Goal: Task Accomplishment & Management: Manage account settings

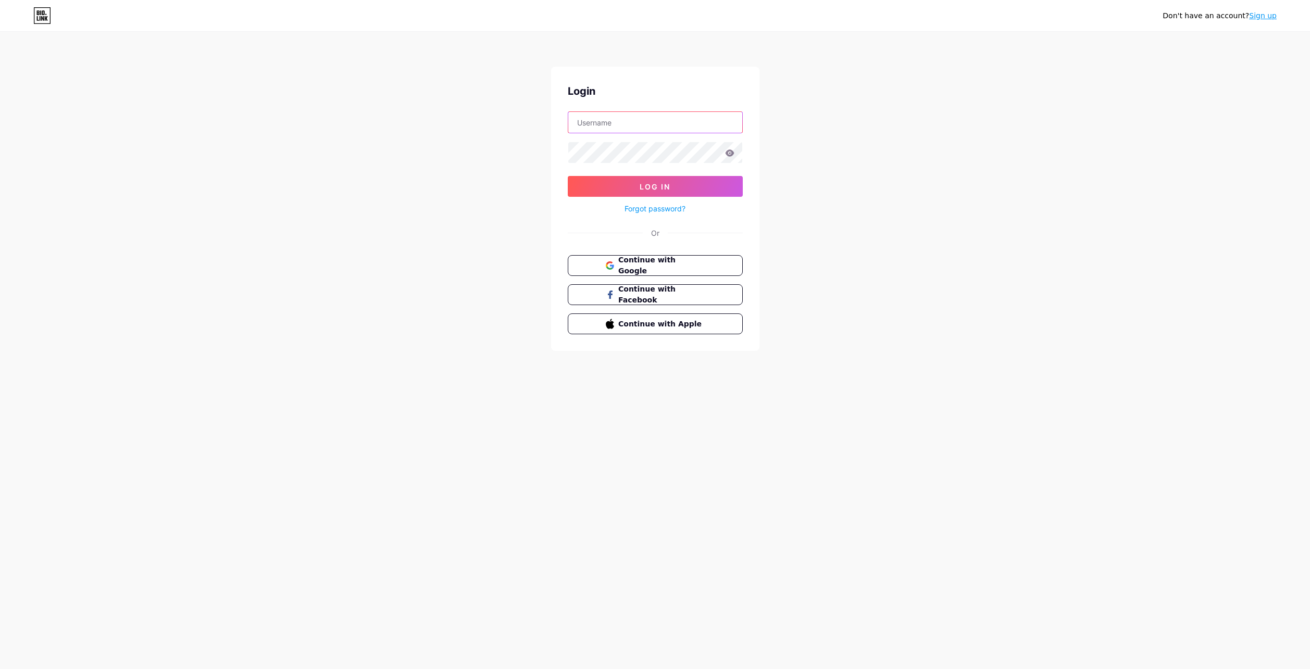
click at [631, 127] on input "text" at bounding box center [655, 122] width 174 height 21
click at [656, 118] on input "text" at bounding box center [655, 122] width 174 height 21
click at [697, 265] on span "Continue with Google" at bounding box center [661, 266] width 87 height 22
click at [667, 129] on input "text" at bounding box center [655, 122] width 174 height 21
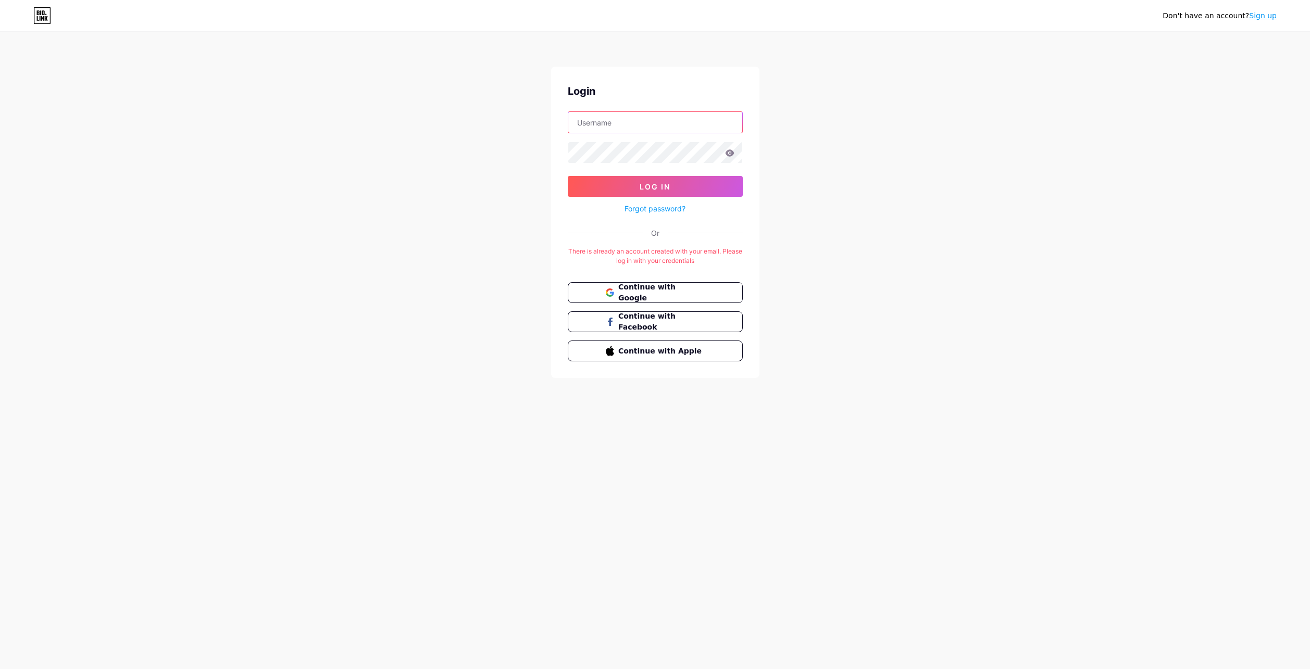
click at [667, 129] on input "text" at bounding box center [655, 122] width 174 height 21
type input "unisoulstyle"
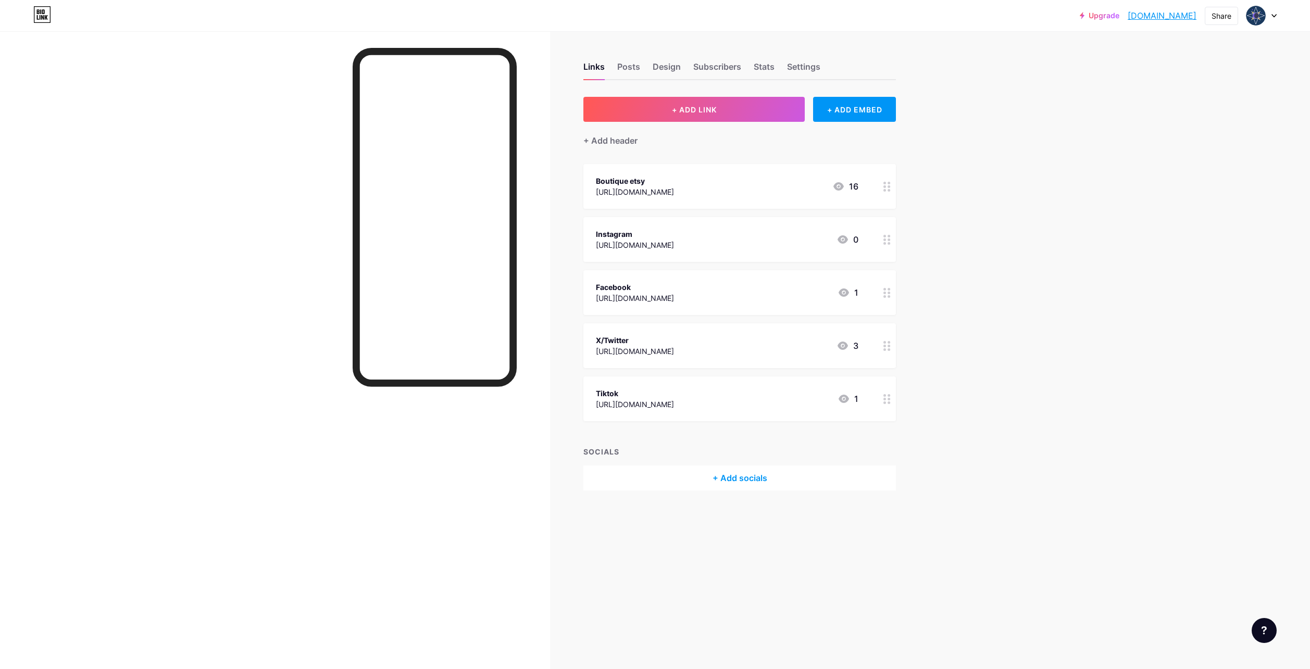
drag, startPoint x: 731, startPoint y: 244, endPoint x: 722, endPoint y: 245, distance: 9.0
click at [674, 245] on div "[URL][DOMAIN_NAME]" at bounding box center [635, 245] width 78 height 11
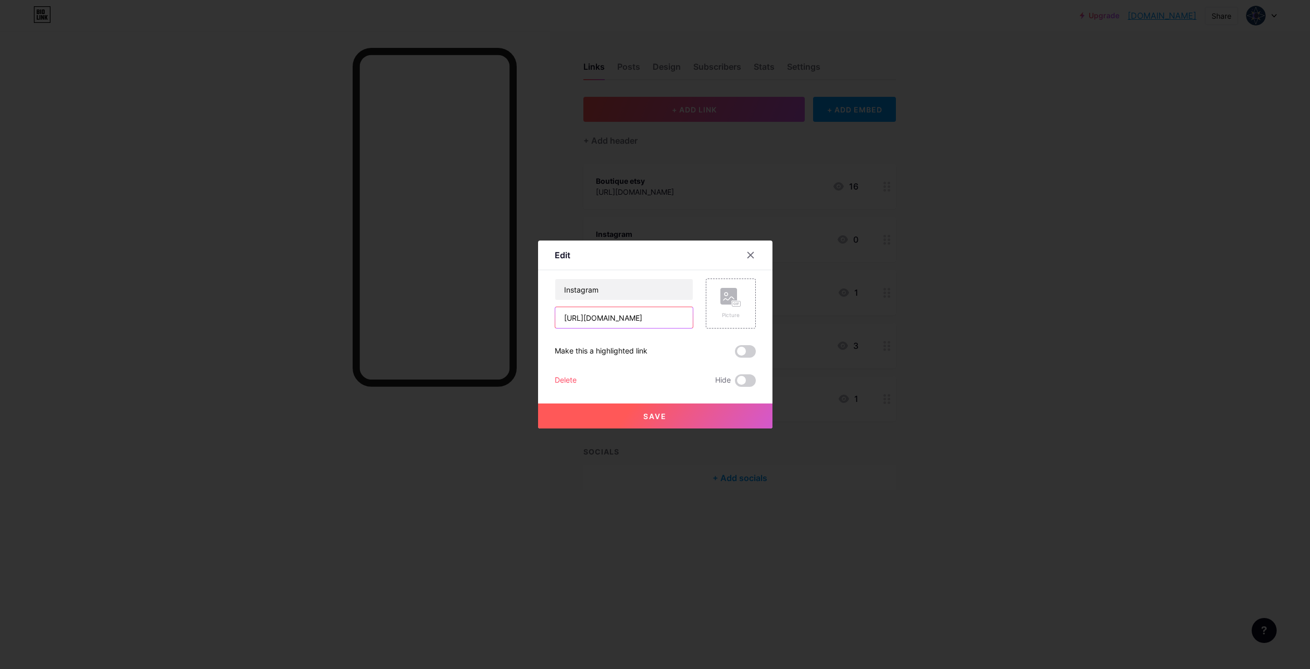
click at [644, 314] on input "[URL][DOMAIN_NAME]" at bounding box center [623, 317] width 137 height 21
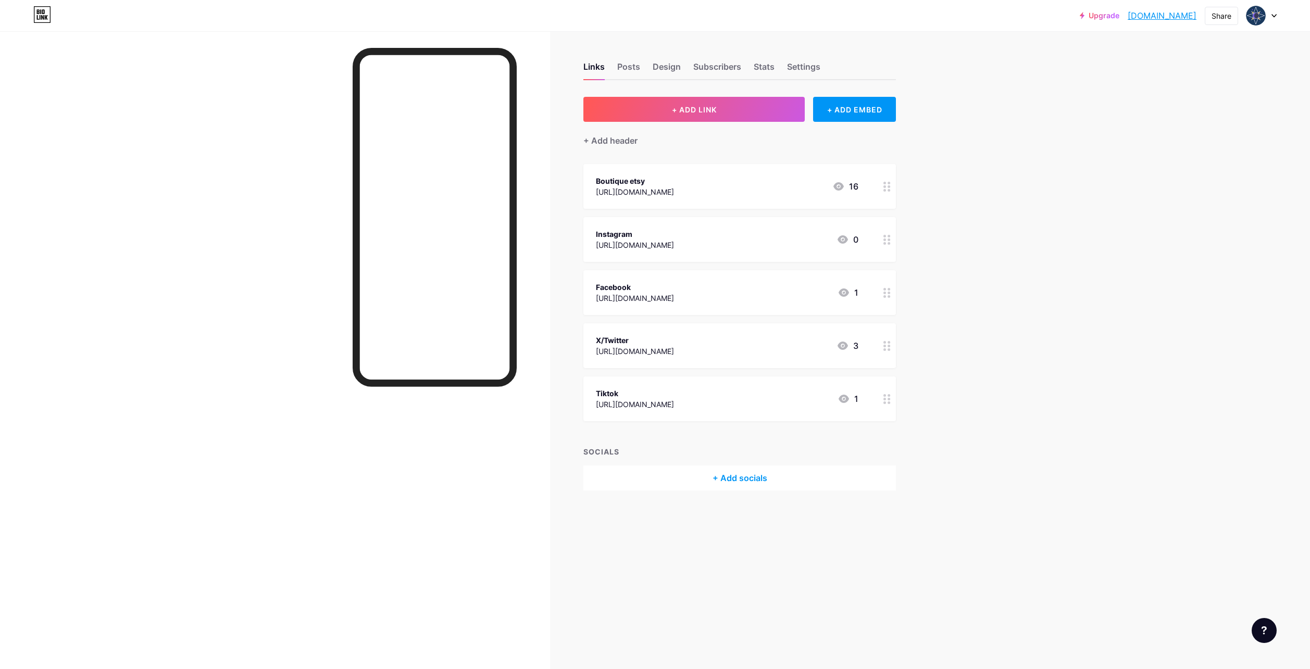
click at [840, 188] on icon at bounding box center [838, 186] width 10 height 8
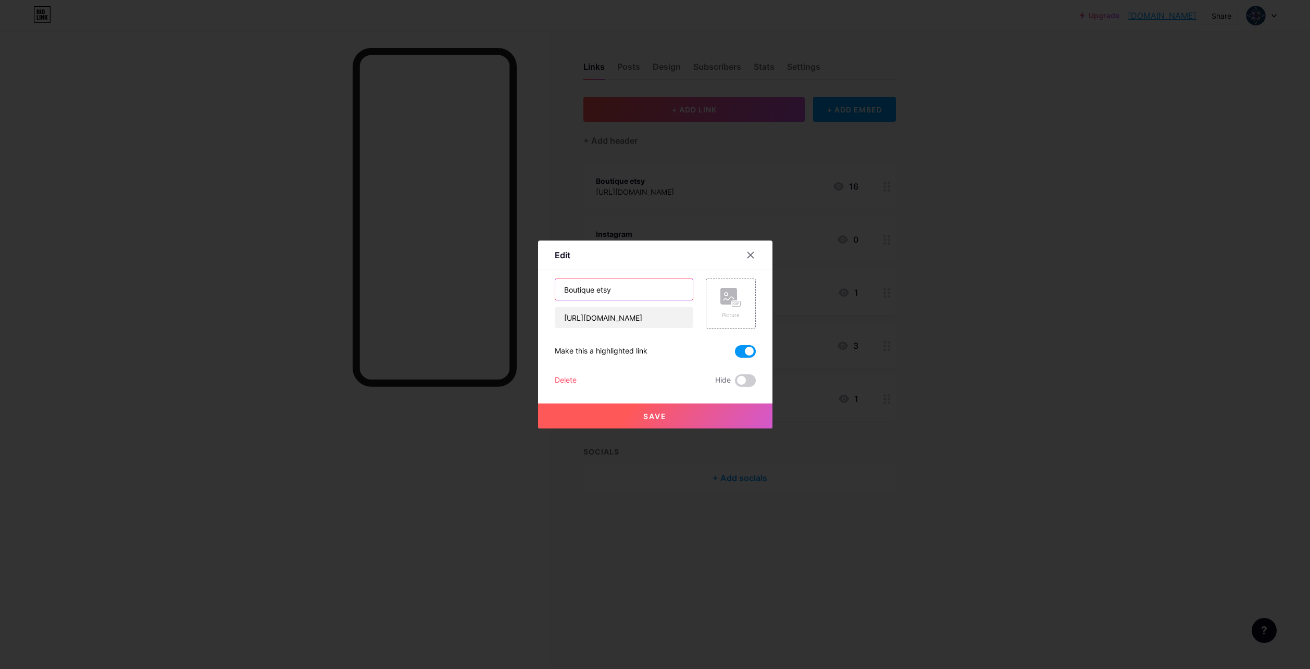
drag, startPoint x: 653, startPoint y: 294, endPoint x: 538, endPoint y: 296, distance: 114.6
click at [530, 294] on div "Edit Content YouTube Play YouTube video without leaving your page. ADD Vimeo Pl…" at bounding box center [655, 334] width 1310 height 669
click at [659, 315] on input "[URL][DOMAIN_NAME]" at bounding box center [623, 317] width 137 height 21
click at [641, 283] on input "Boutique etsy" at bounding box center [623, 289] width 137 height 21
drag, startPoint x: 959, startPoint y: 278, endPoint x: 953, endPoint y: 273, distance: 7.0
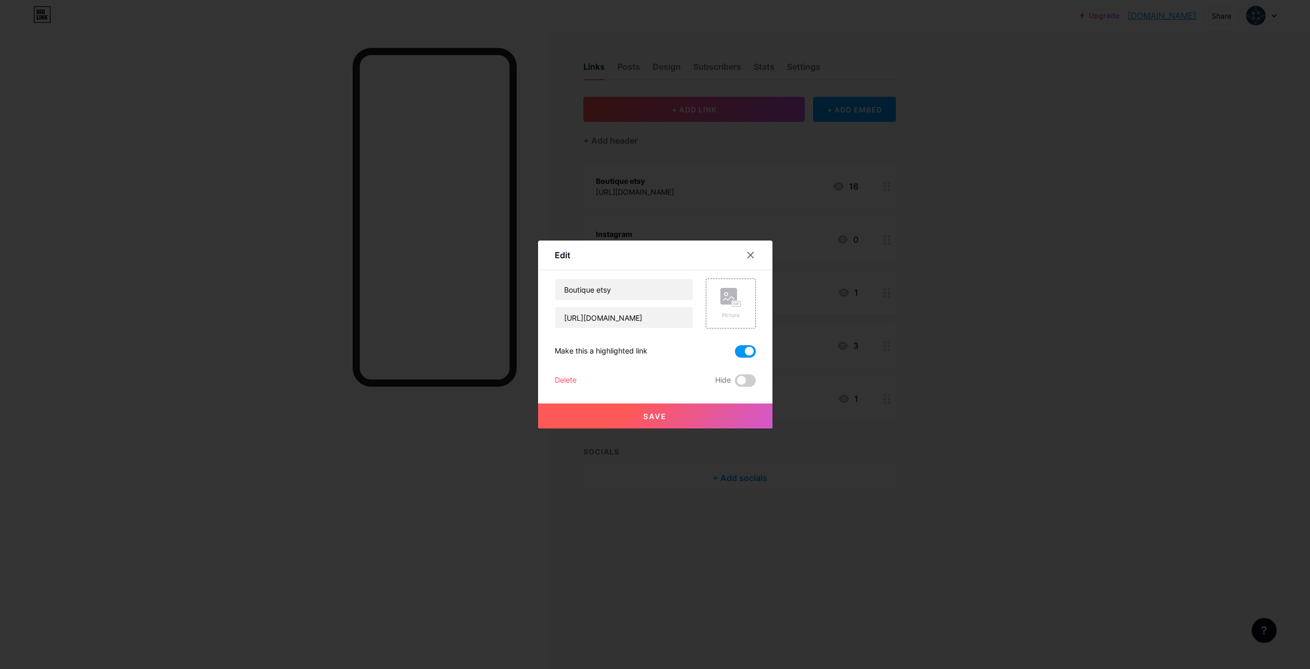
click at [959, 278] on div at bounding box center [655, 334] width 1310 height 669
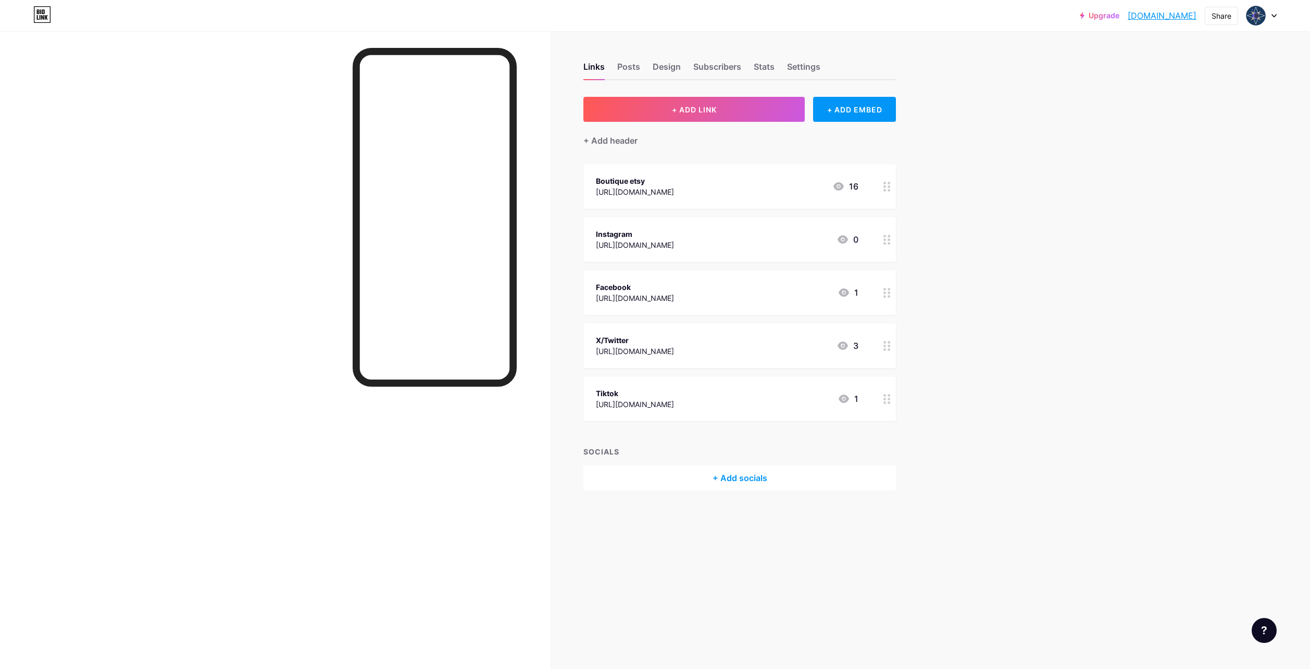
click at [771, 293] on div "Facebook https://www.facebook.com/unisoulstyle 1" at bounding box center [727, 293] width 262 height 24
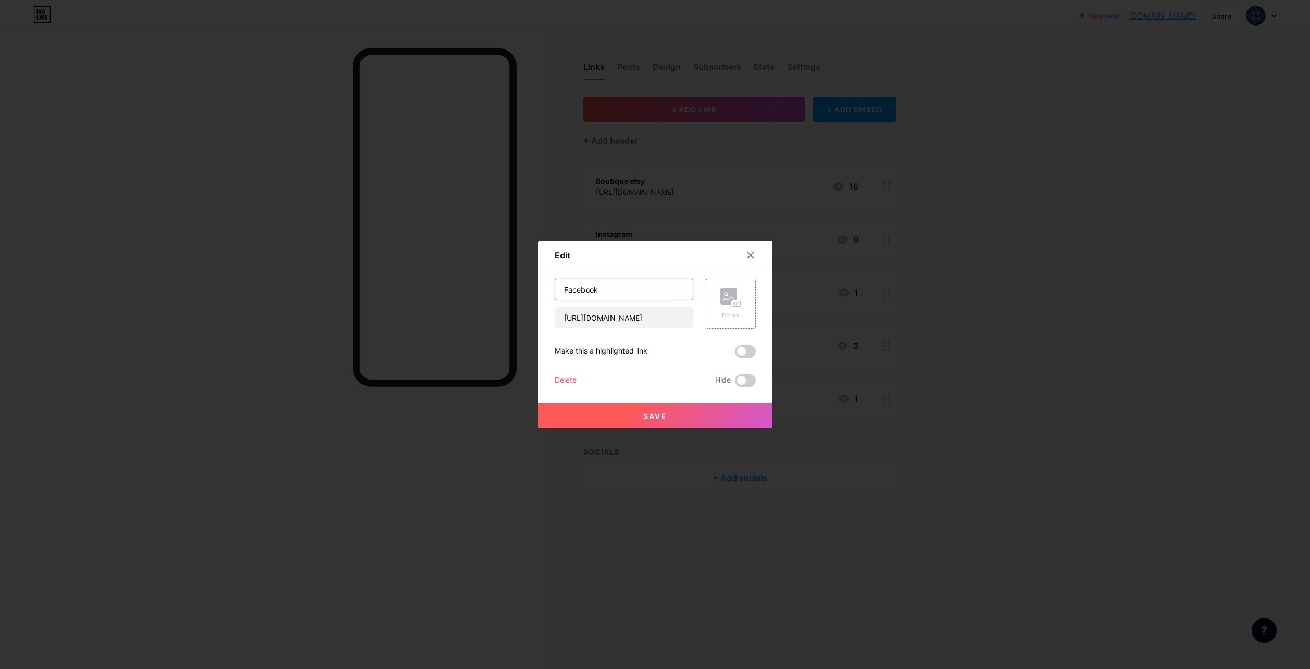
click at [627, 285] on input "Facebook" at bounding box center [623, 289] width 137 height 21
click at [638, 313] on input "[URL][DOMAIN_NAME]" at bounding box center [623, 317] width 137 height 21
click at [755, 253] on div at bounding box center [750, 255] width 19 height 19
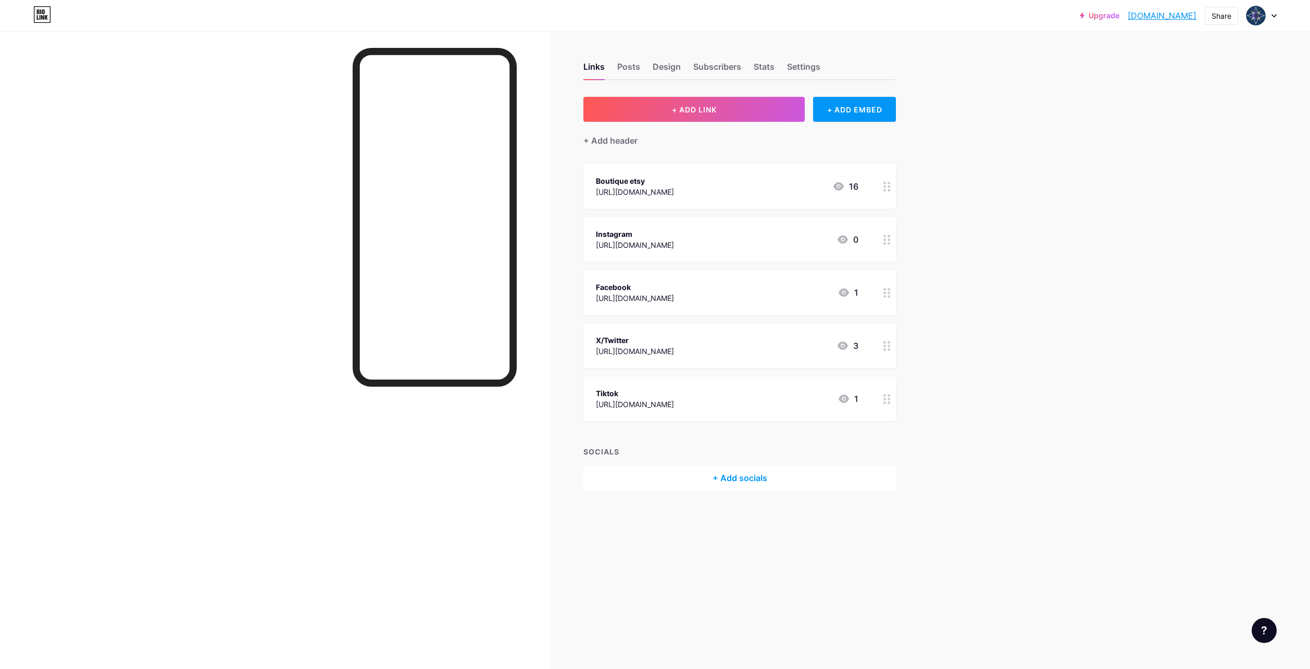
click at [674, 405] on div "[URL][DOMAIN_NAME]" at bounding box center [635, 404] width 78 height 11
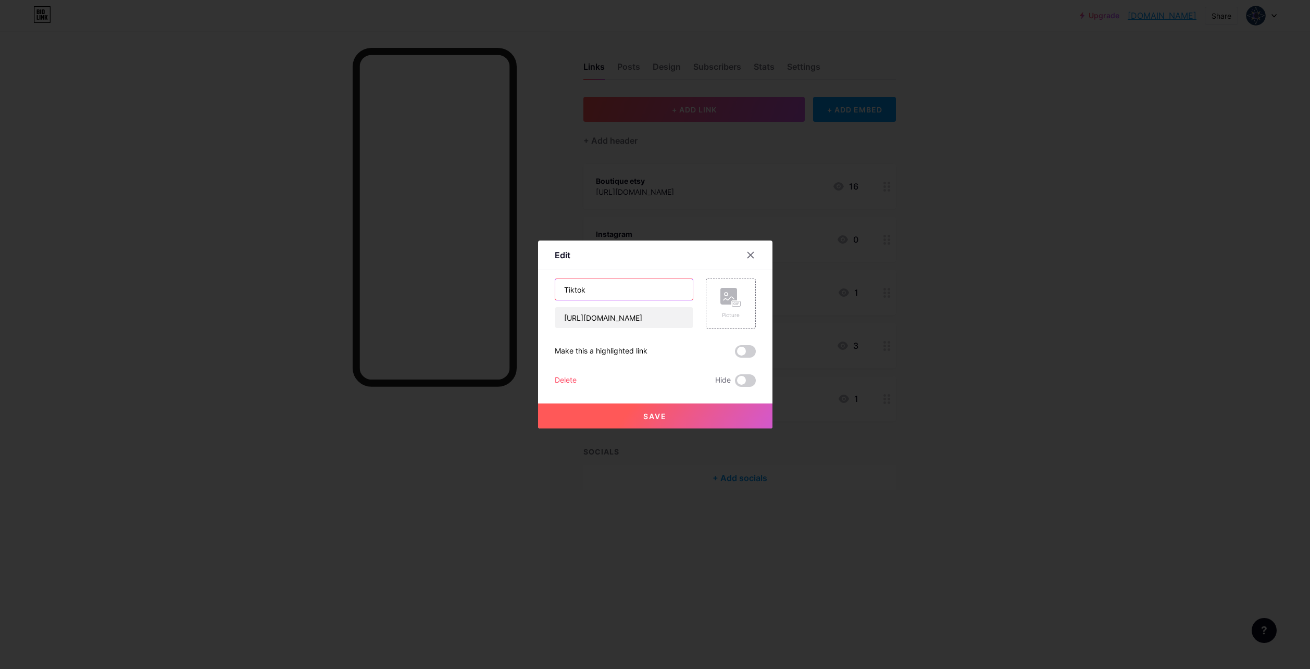
click at [650, 293] on input "Tiktok" at bounding box center [623, 289] width 137 height 21
click at [626, 315] on input "[URL][DOMAIN_NAME]" at bounding box center [623, 317] width 137 height 21
click at [899, 324] on div at bounding box center [655, 334] width 1310 height 669
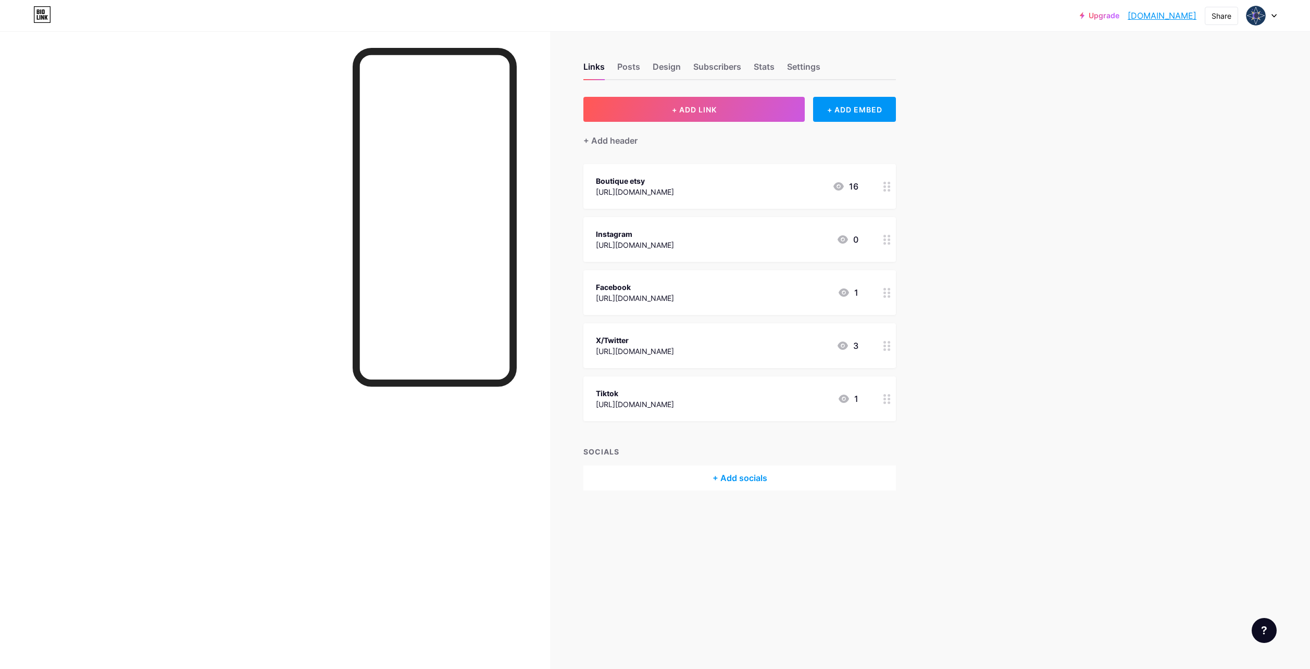
click at [674, 245] on div "[URL][DOMAIN_NAME]" at bounding box center [635, 245] width 78 height 11
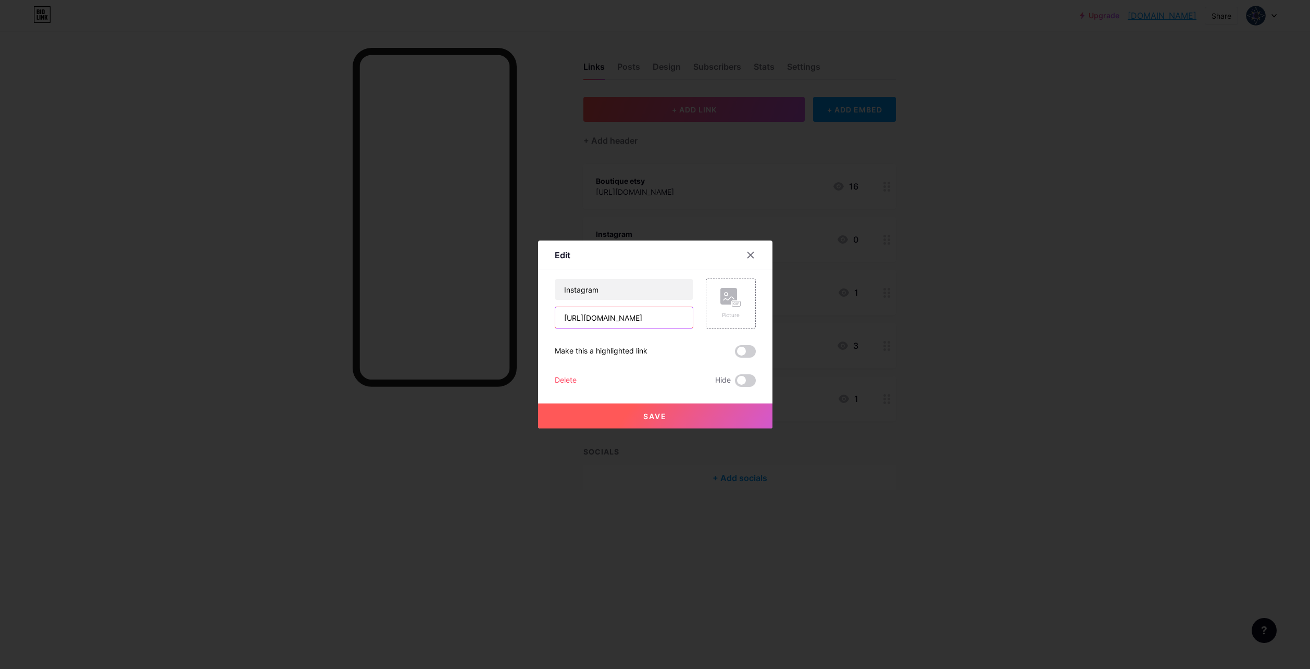
click at [665, 321] on input "[URL][DOMAIN_NAME]" at bounding box center [623, 317] width 137 height 21
